Goal: Information Seeking & Learning: Check status

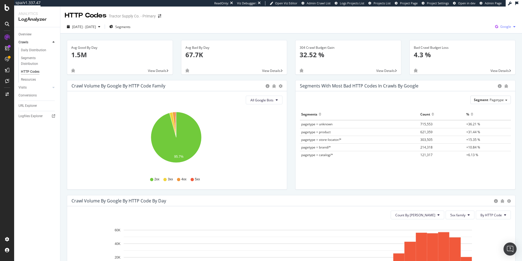
click at [502, 28] on span "Google" at bounding box center [506, 26] width 11 height 5
click at [470, 32] on span "OpenAI" at bounding box center [475, 31] width 20 height 5
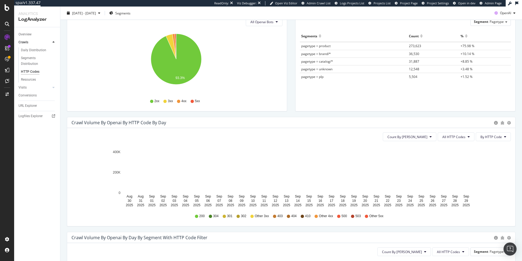
scroll to position [88, 0]
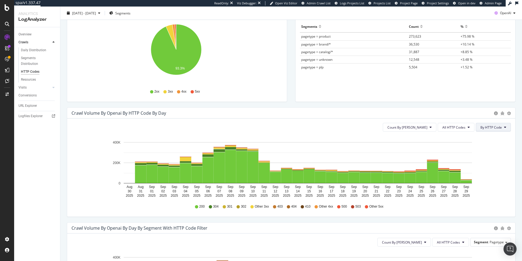
click at [489, 127] on span "By HTTP Code" at bounding box center [491, 127] width 21 height 5
click at [453, 127] on span "All HTTP Codes" at bounding box center [454, 127] width 23 height 5
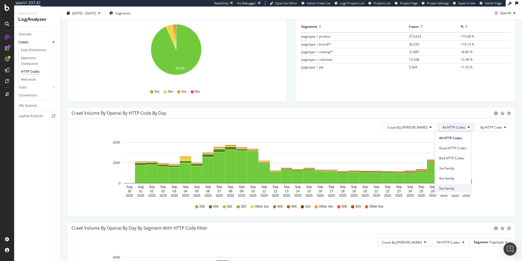
click at [446, 189] on span "5xx family" at bounding box center [452, 188] width 27 height 5
